Goal: Find specific page/section: Find specific page/section

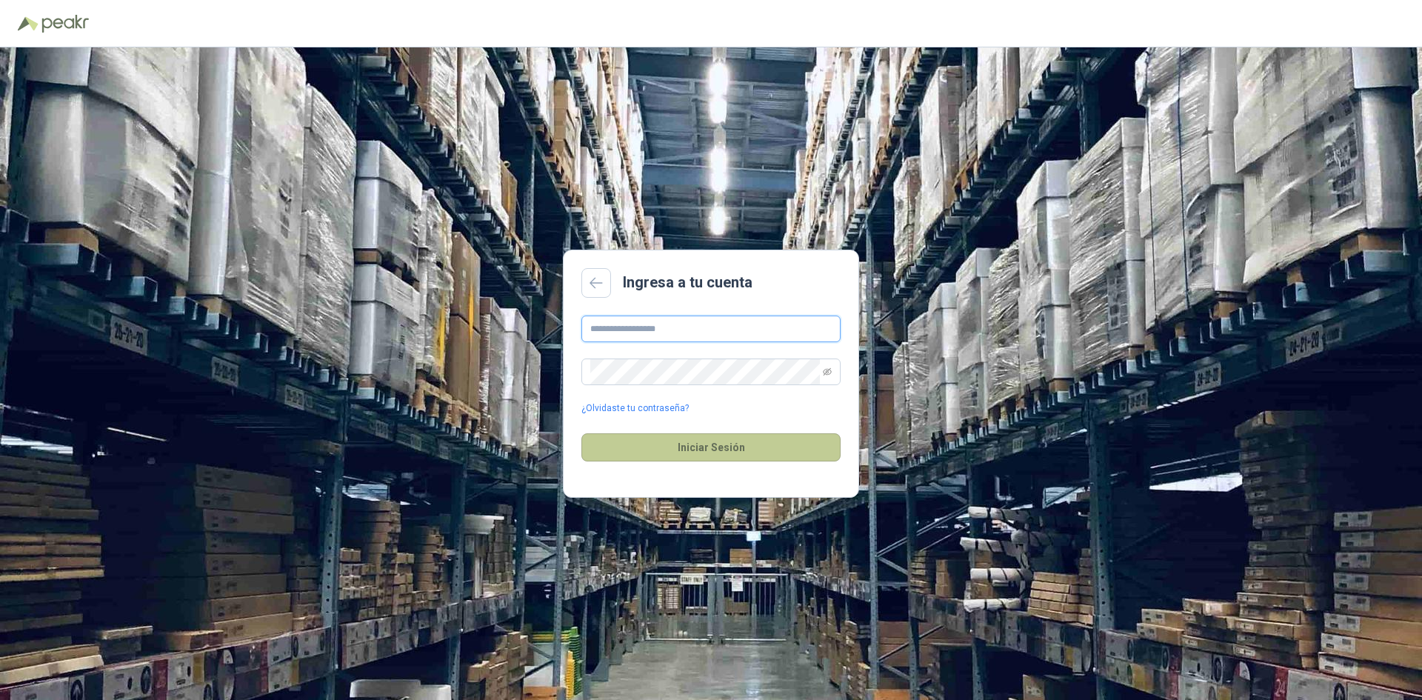
type input "**********"
click at [665, 438] on button "Iniciar Sesión" at bounding box center [711, 447] width 259 height 28
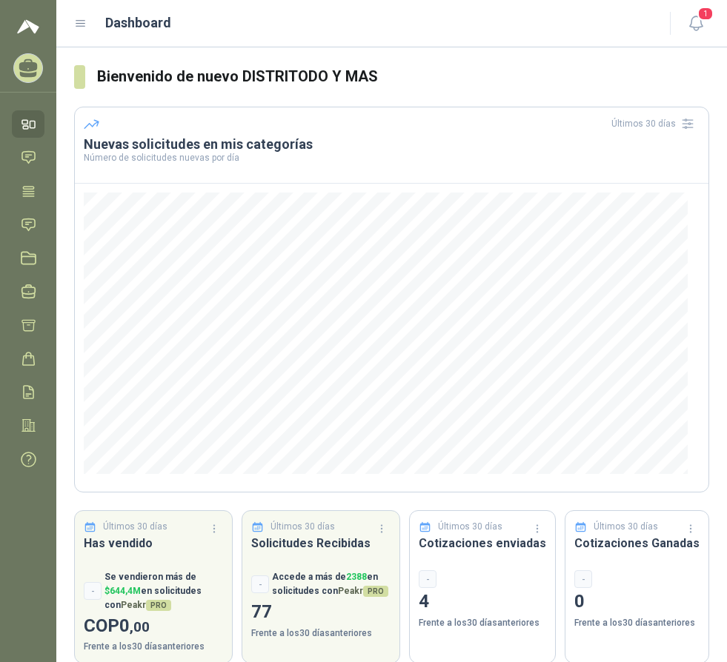
click at [30, 116] on link "Inicio" at bounding box center [28, 123] width 33 height 27
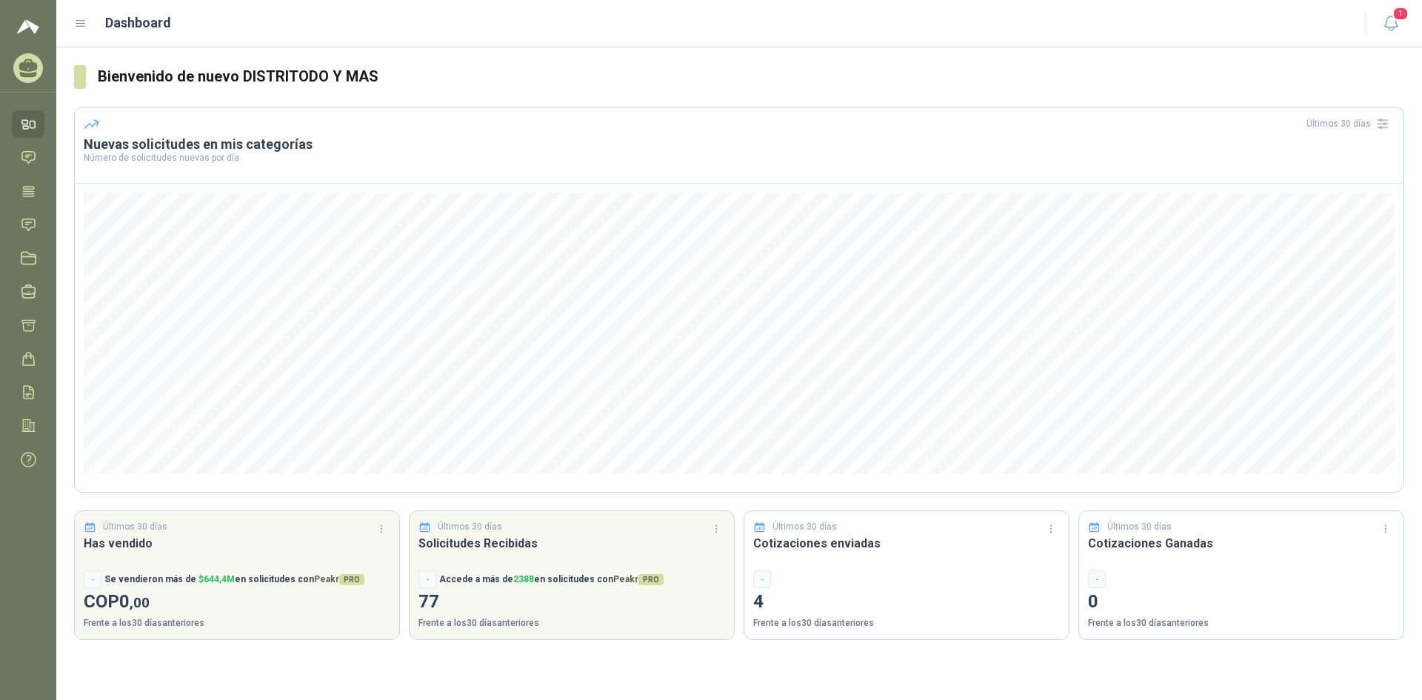
click at [82, 21] on icon at bounding box center [80, 24] width 9 height 6
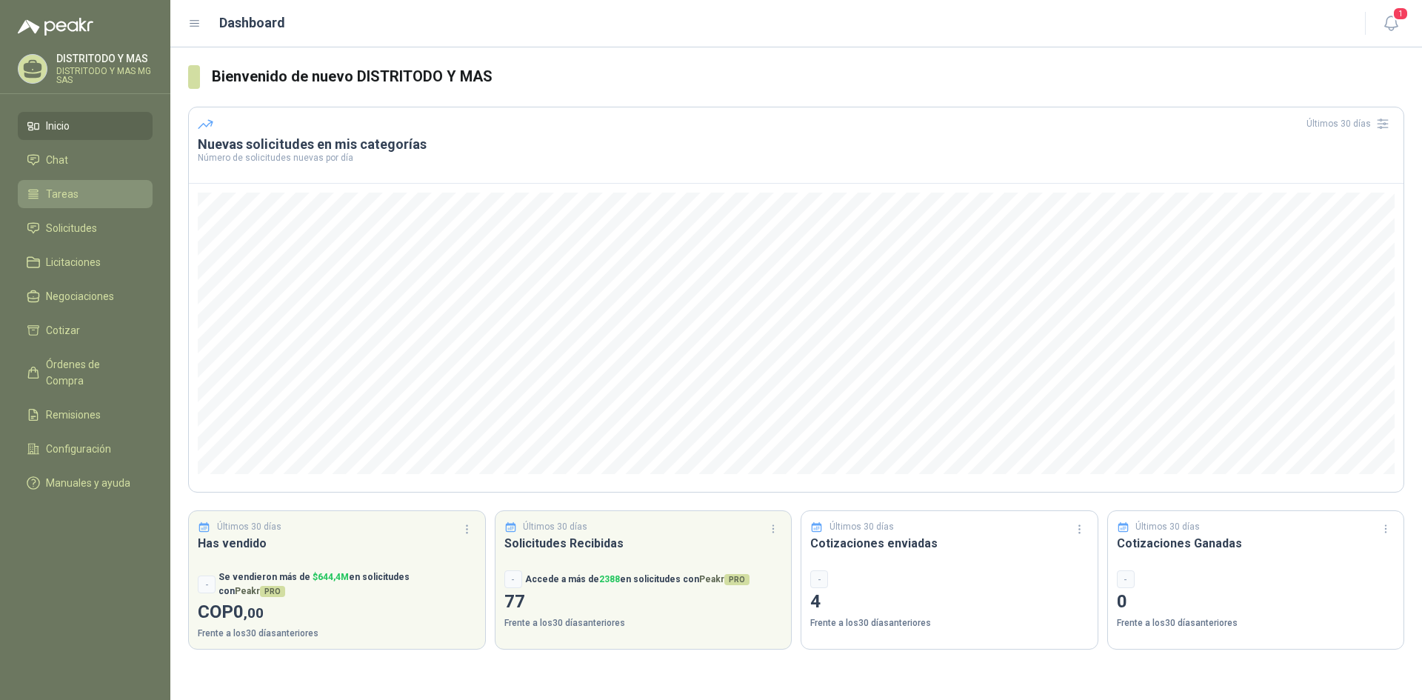
drag, startPoint x: 78, startPoint y: 223, endPoint x: 111, endPoint y: 206, distance: 37.4
click at [79, 224] on span "Solicitudes" at bounding box center [71, 228] width 51 height 16
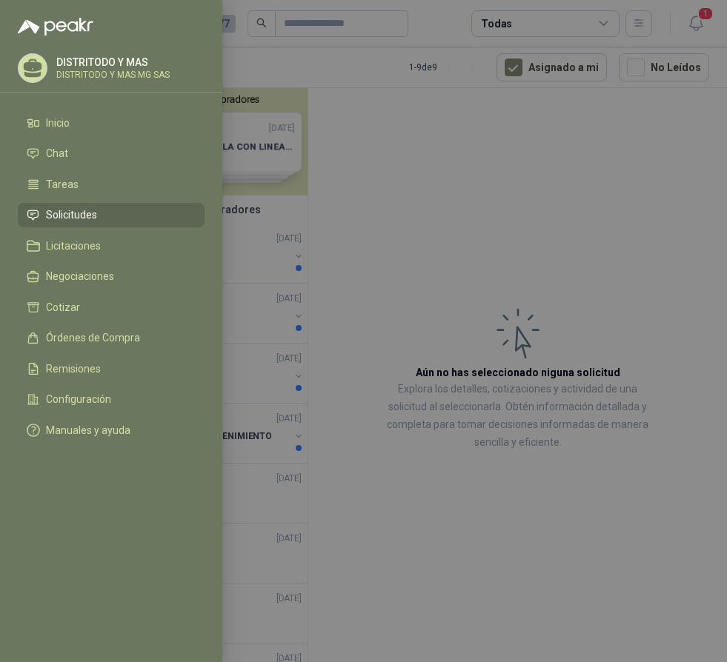
click at [85, 213] on span "Solicitudes" at bounding box center [71, 215] width 51 height 12
click at [390, 175] on div at bounding box center [363, 331] width 727 height 662
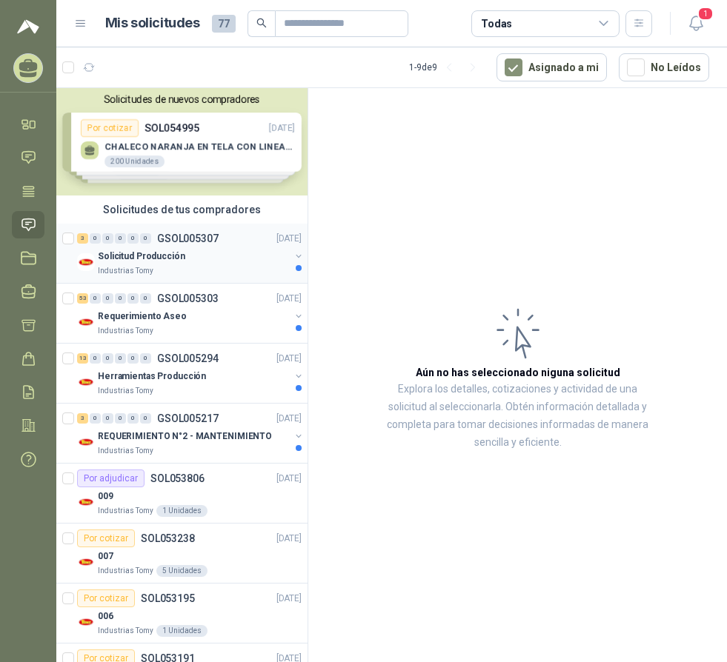
click at [156, 265] on div "Industrias Tomy" at bounding box center [194, 271] width 192 height 12
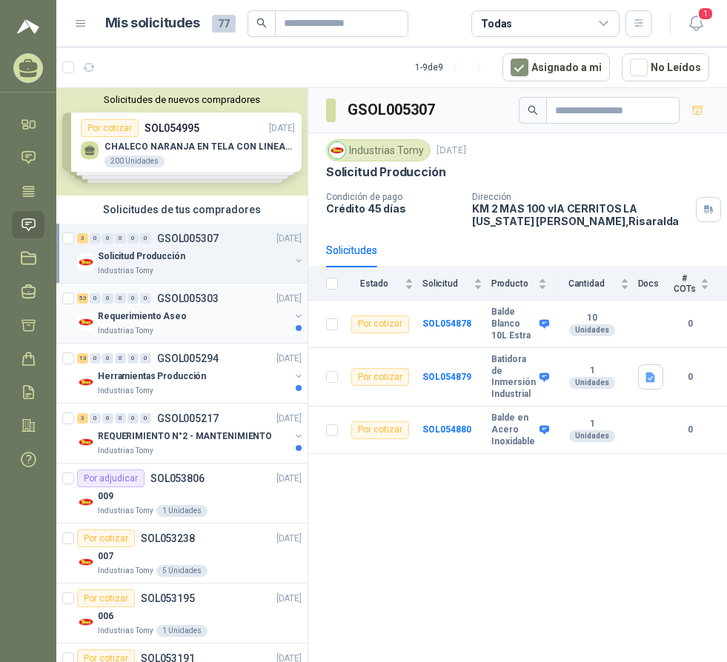
click at [176, 327] on div "Industrias Tomy" at bounding box center [194, 331] width 192 height 12
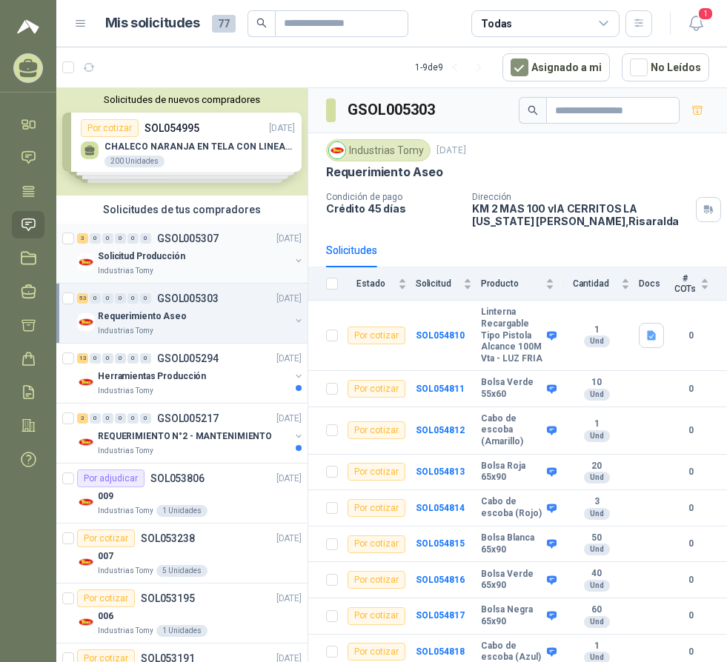
click at [151, 265] on div "Industrias Tomy" at bounding box center [194, 271] width 192 height 12
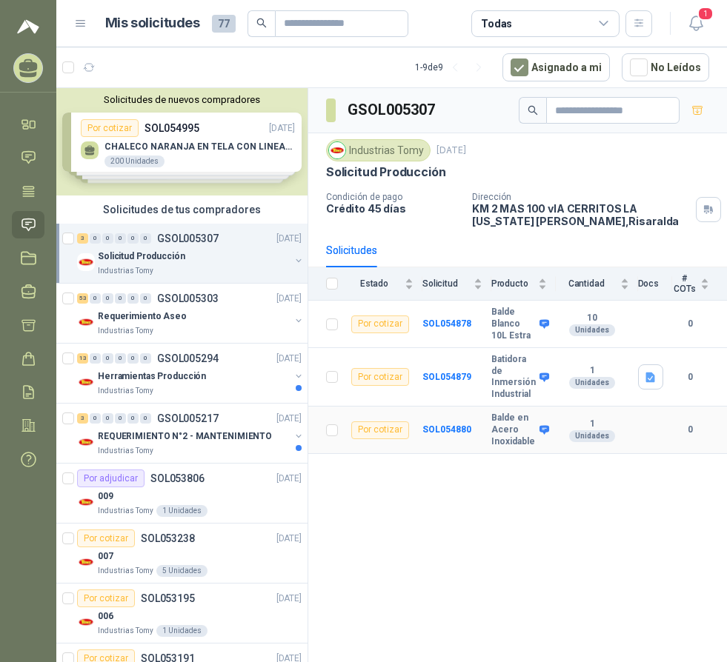
click at [503, 436] on b "Balde en Acero Inoxidable" at bounding box center [513, 430] width 44 height 35
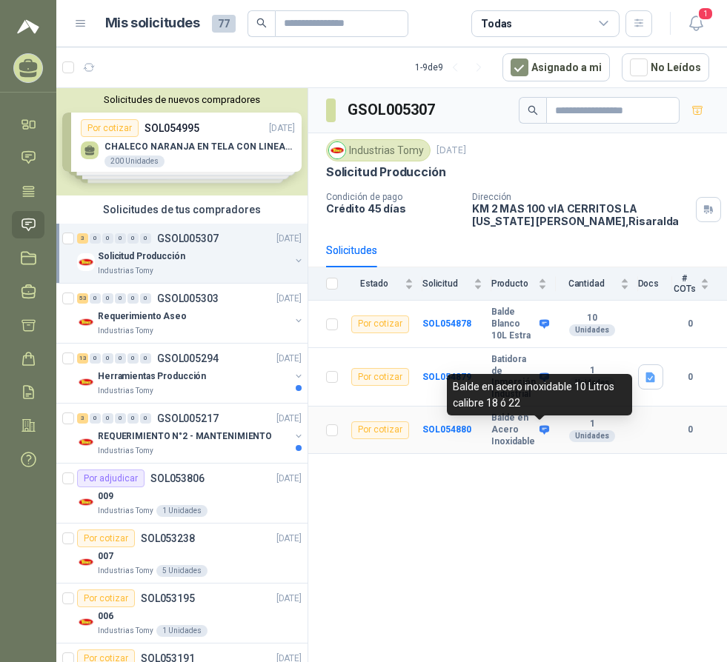
click at [545, 428] on icon at bounding box center [544, 430] width 10 height 9
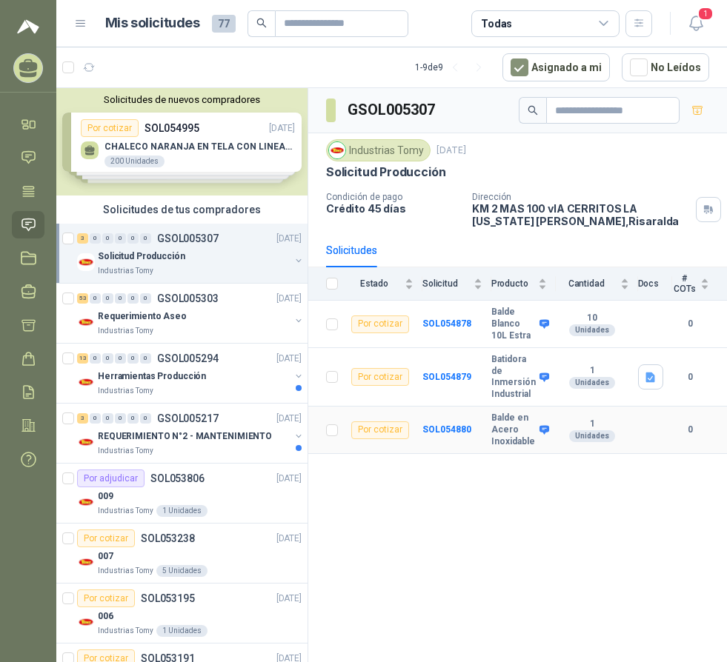
click at [539, 430] on icon at bounding box center [544, 430] width 10 height 9
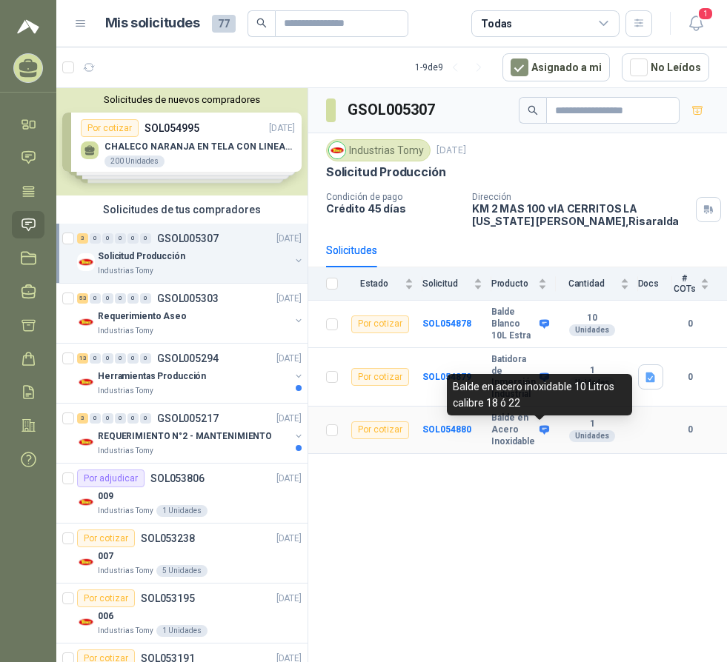
click at [540, 430] on icon at bounding box center [544, 430] width 10 height 9
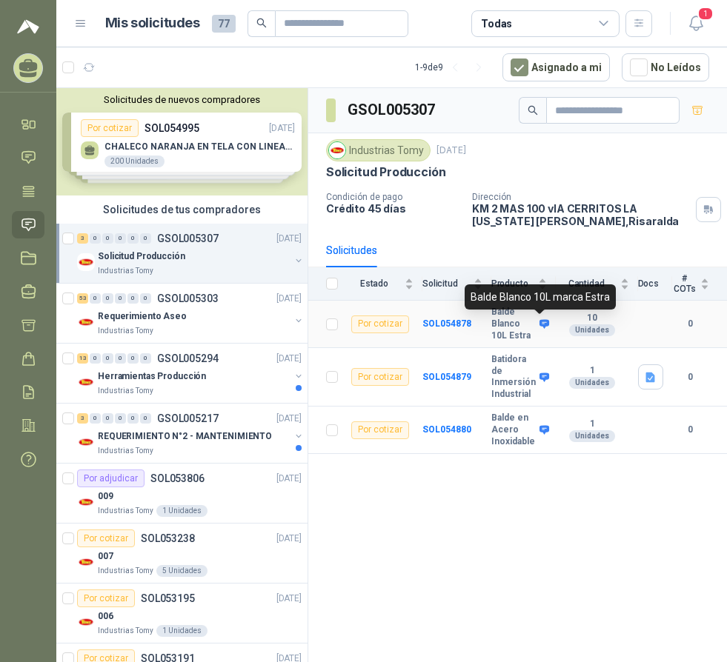
click at [540, 324] on icon at bounding box center [544, 324] width 11 height 11
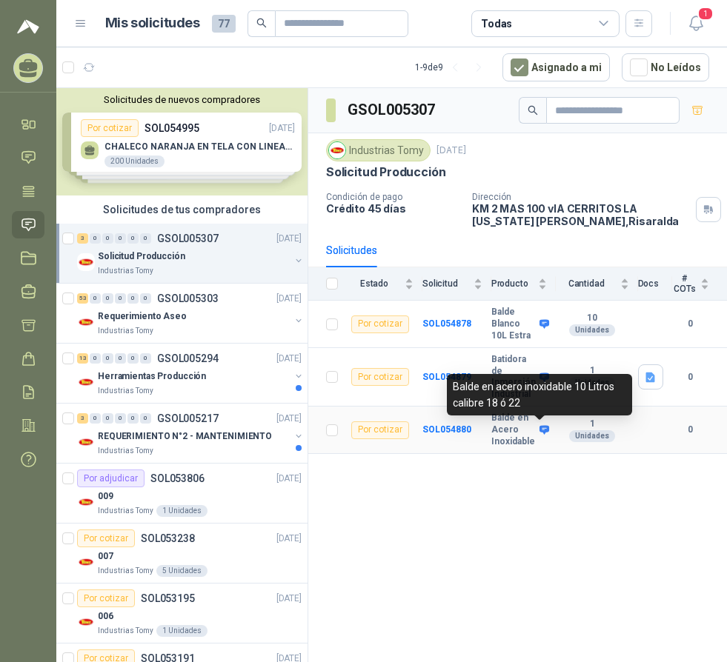
click at [545, 428] on icon at bounding box center [544, 430] width 10 height 9
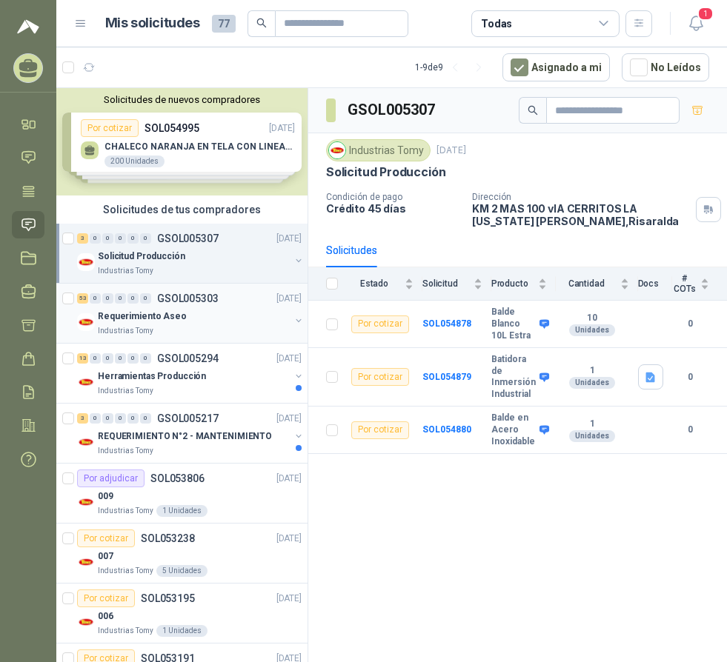
click at [180, 311] on div "Requerimiento Aseo" at bounding box center [194, 316] width 192 height 18
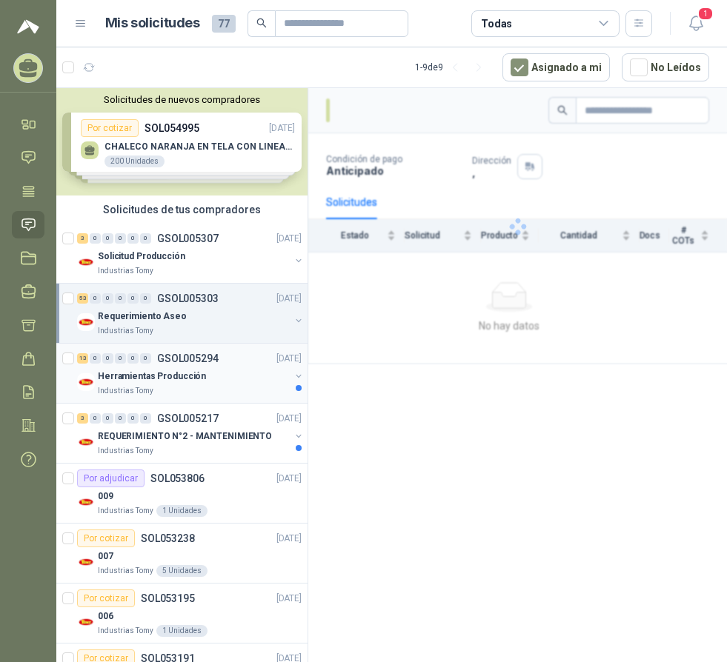
click at [182, 367] on div "13 0 0 0 0 0 GSOL005294 03/09/25" at bounding box center [190, 359] width 227 height 18
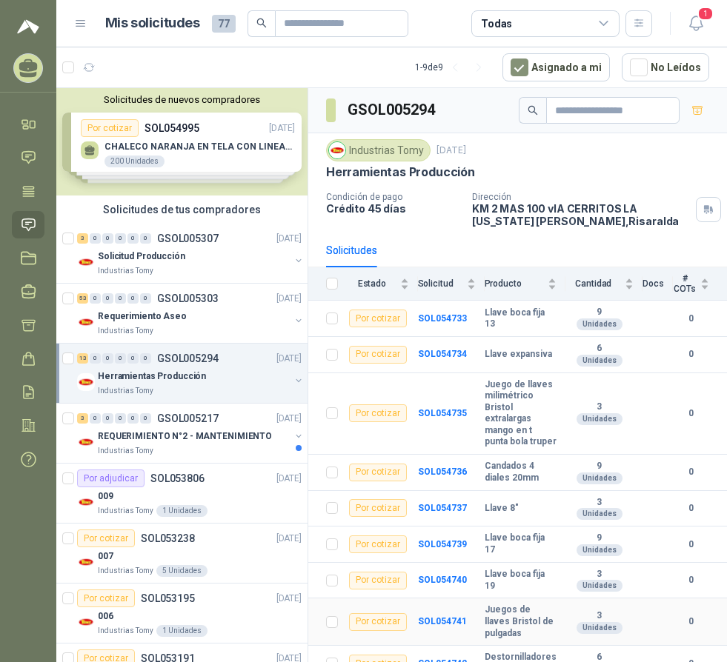
click at [510, 636] on b "Juegos de llaves Bristol de pulgadas" at bounding box center [521, 622] width 72 height 35
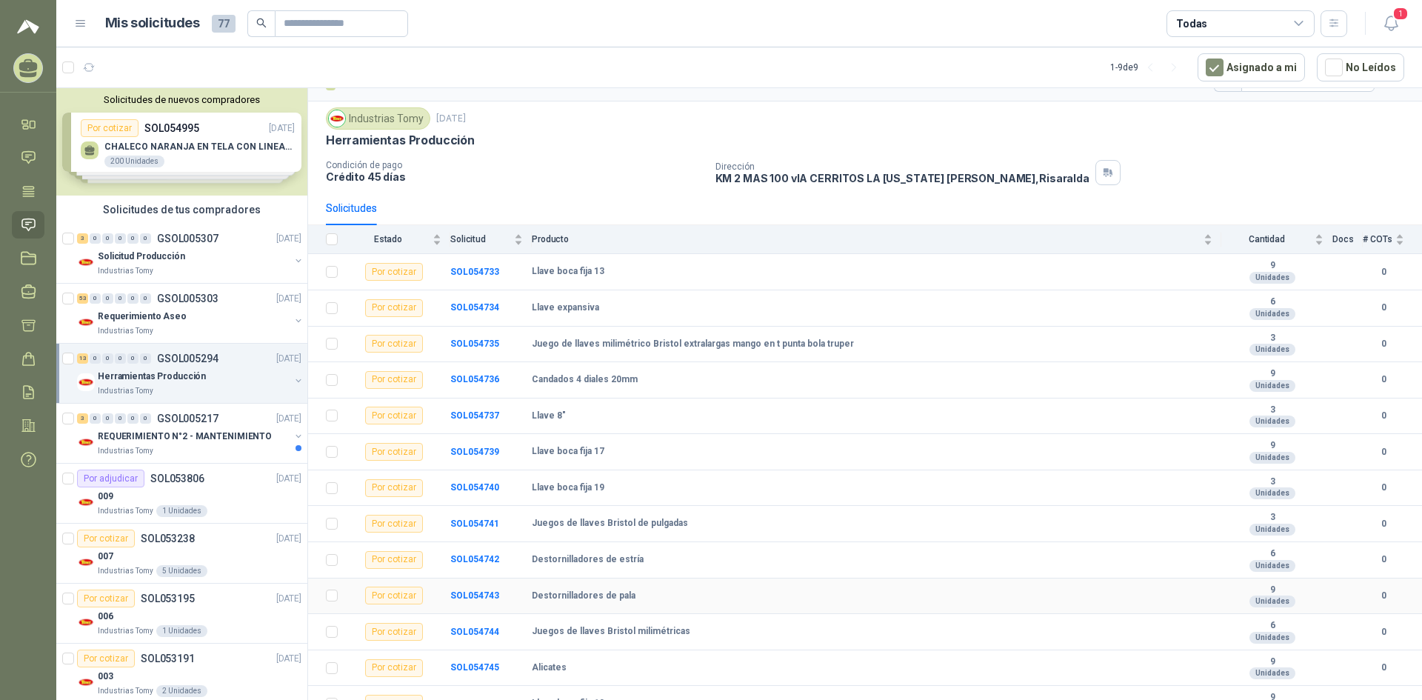
scroll to position [49, 0]
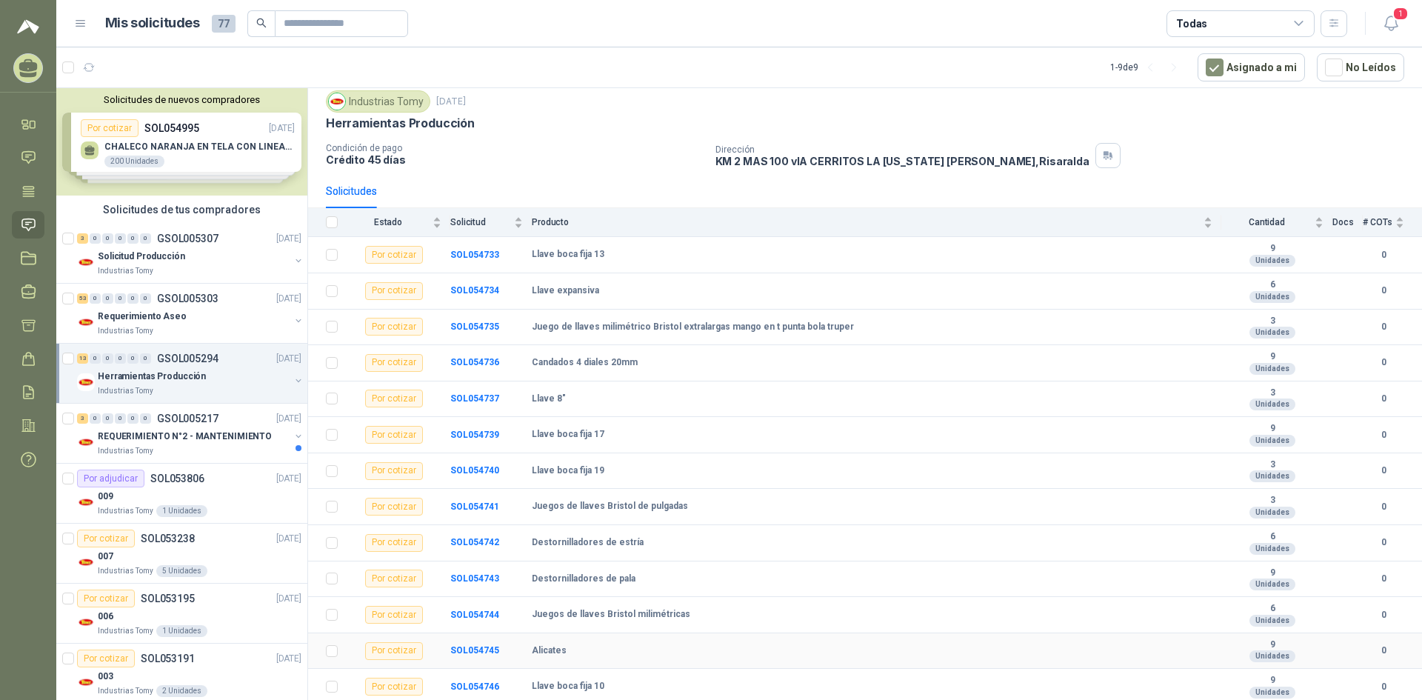
click at [577, 636] on td "Alicates" at bounding box center [877, 651] width 690 height 36
click at [632, 643] on td "Alicates" at bounding box center [877, 651] width 690 height 36
click at [666, 616] on b "Juegos de llaves Bristol milimétricas" at bounding box center [611, 615] width 159 height 12
